Goal: Transaction & Acquisition: Purchase product/service

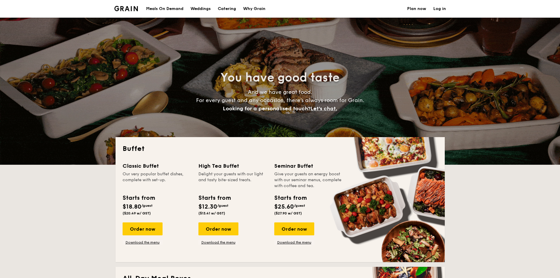
select select
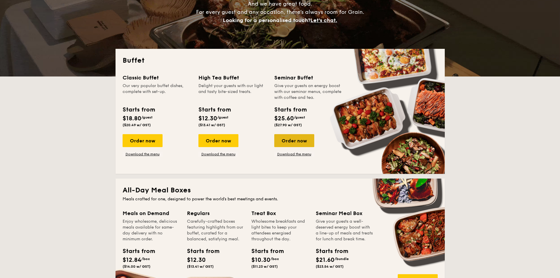
click at [296, 143] on div "Order now" at bounding box center [294, 140] width 40 height 13
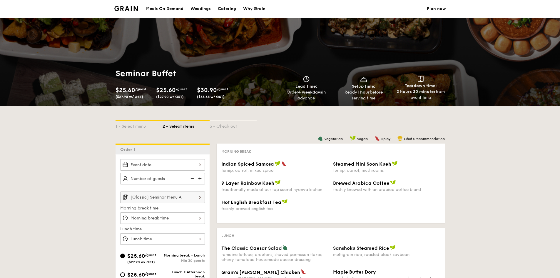
select select
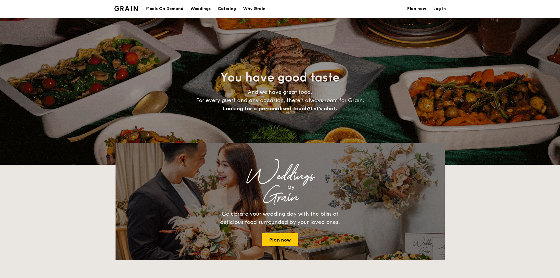
scroll to position [88, 0]
